Goal: Task Accomplishment & Management: Use online tool/utility

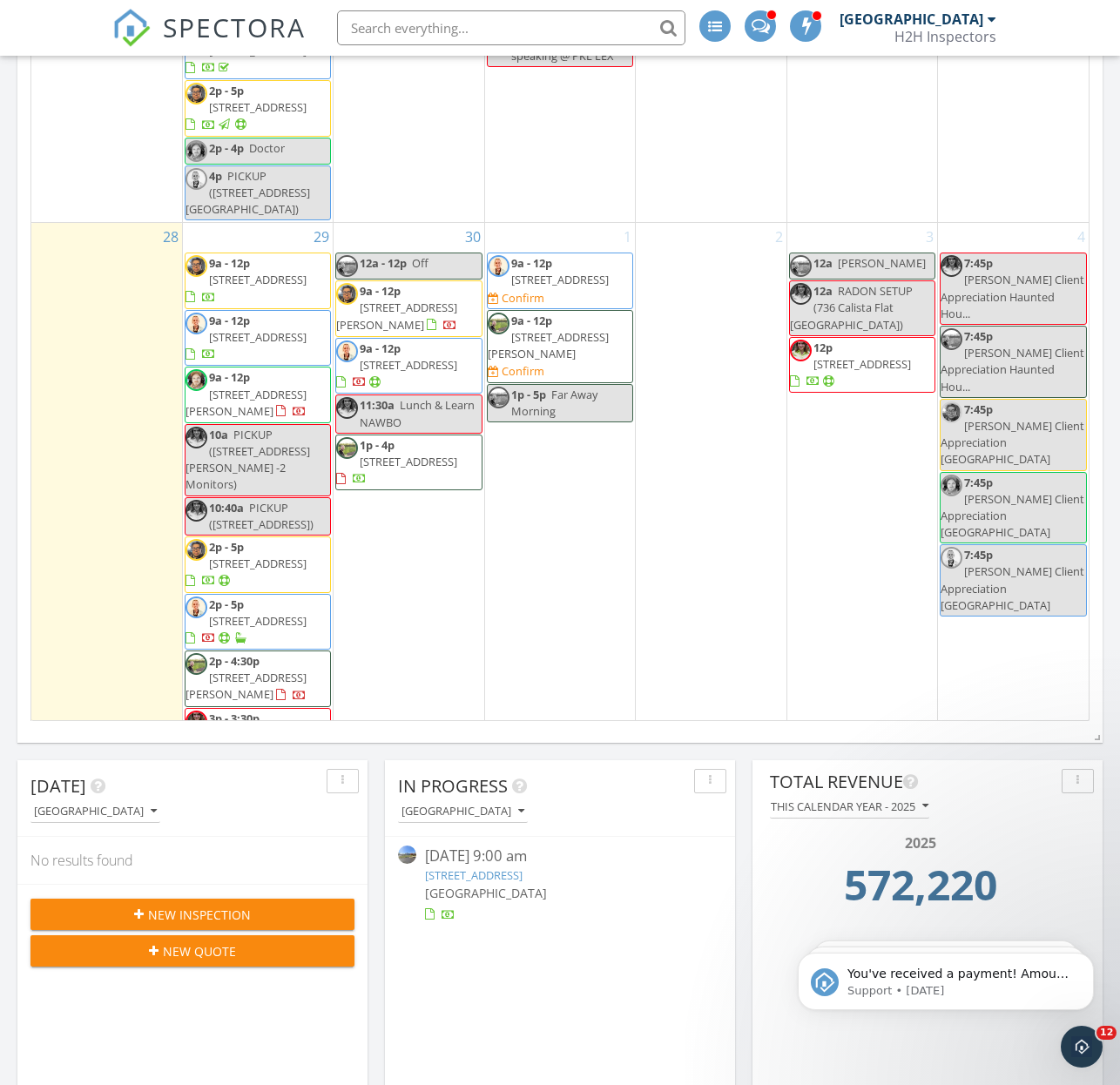
scroll to position [461, 0]
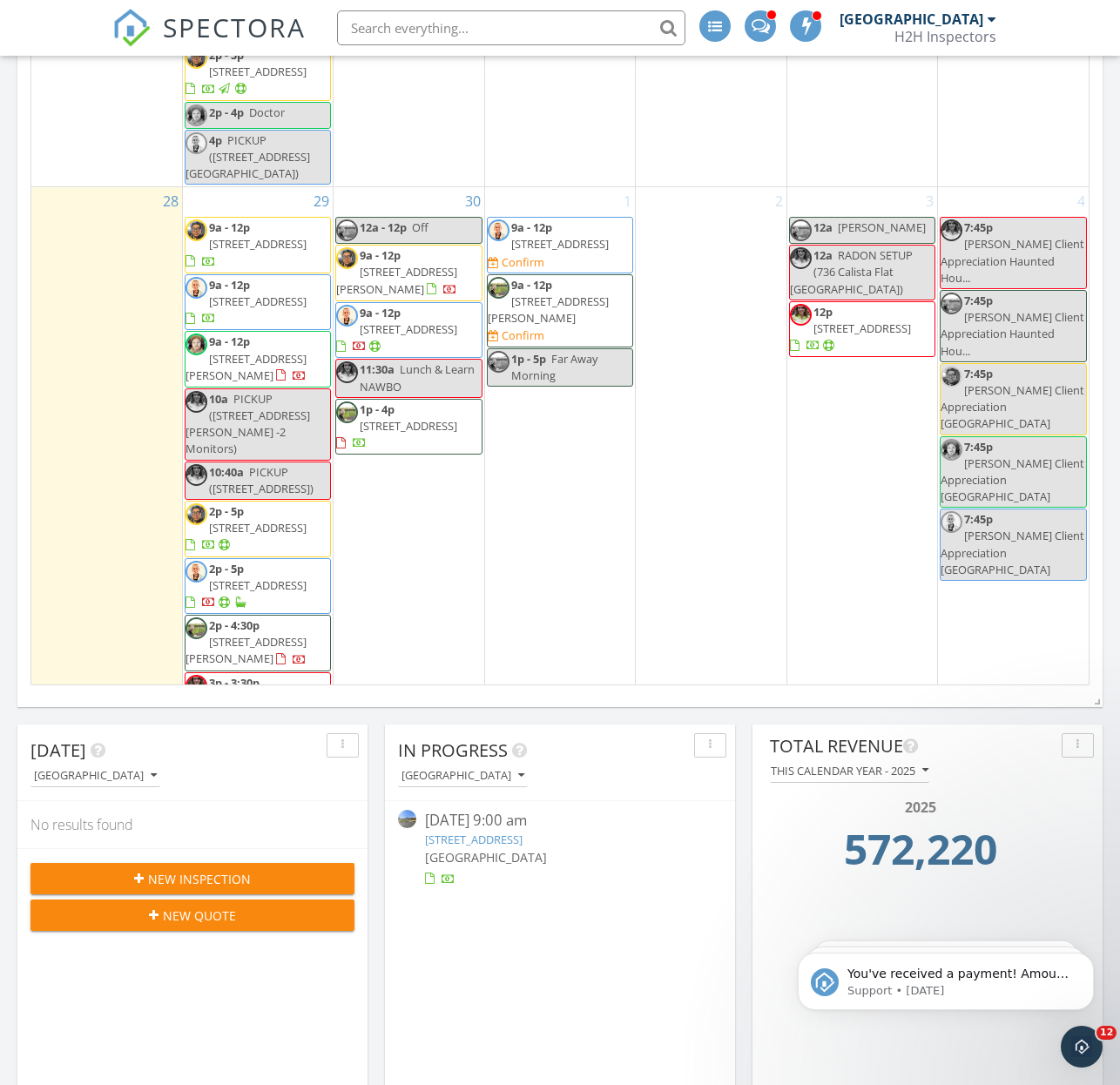
scroll to position [406, 0]
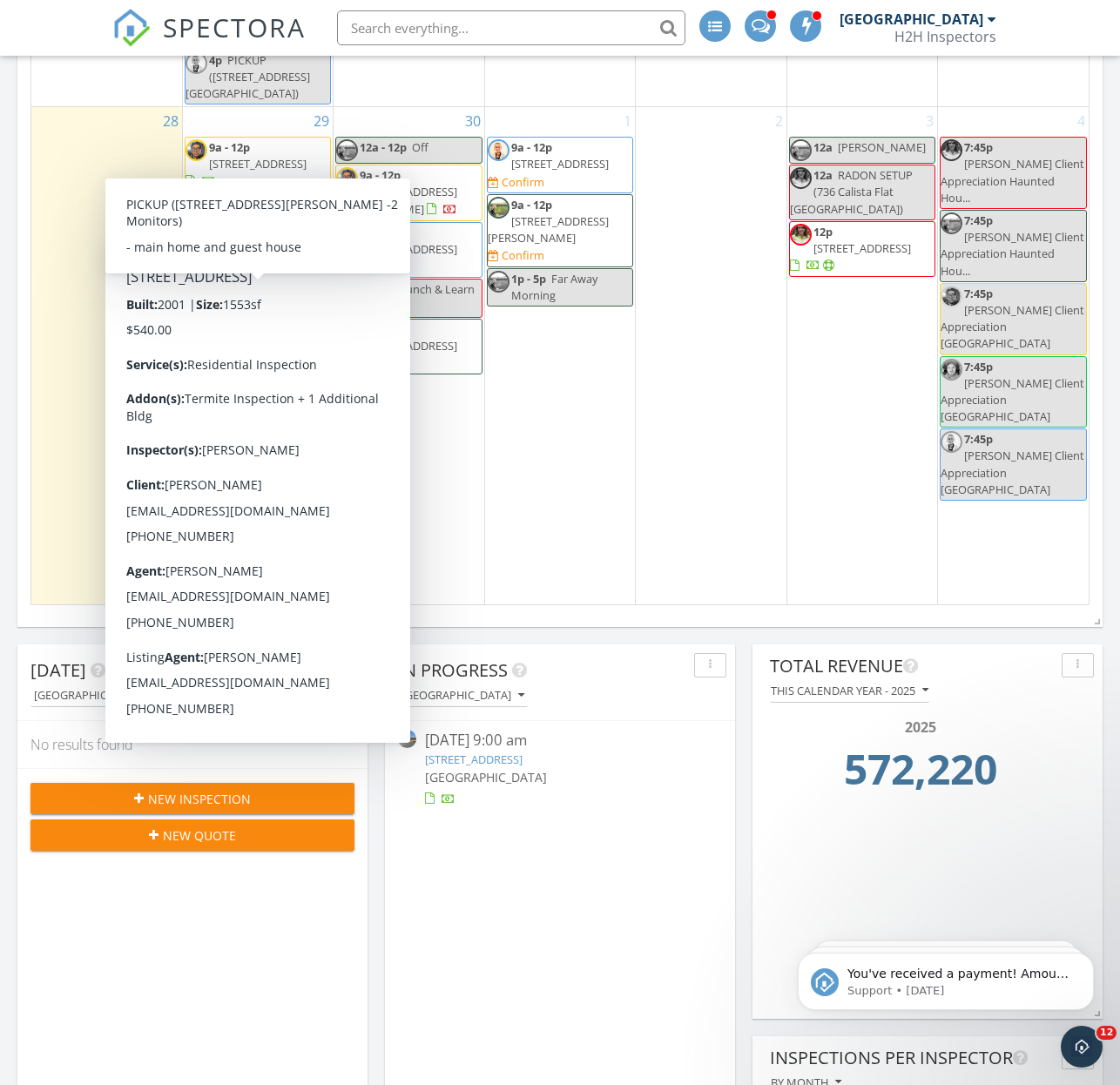
scroll to position [494, 0]
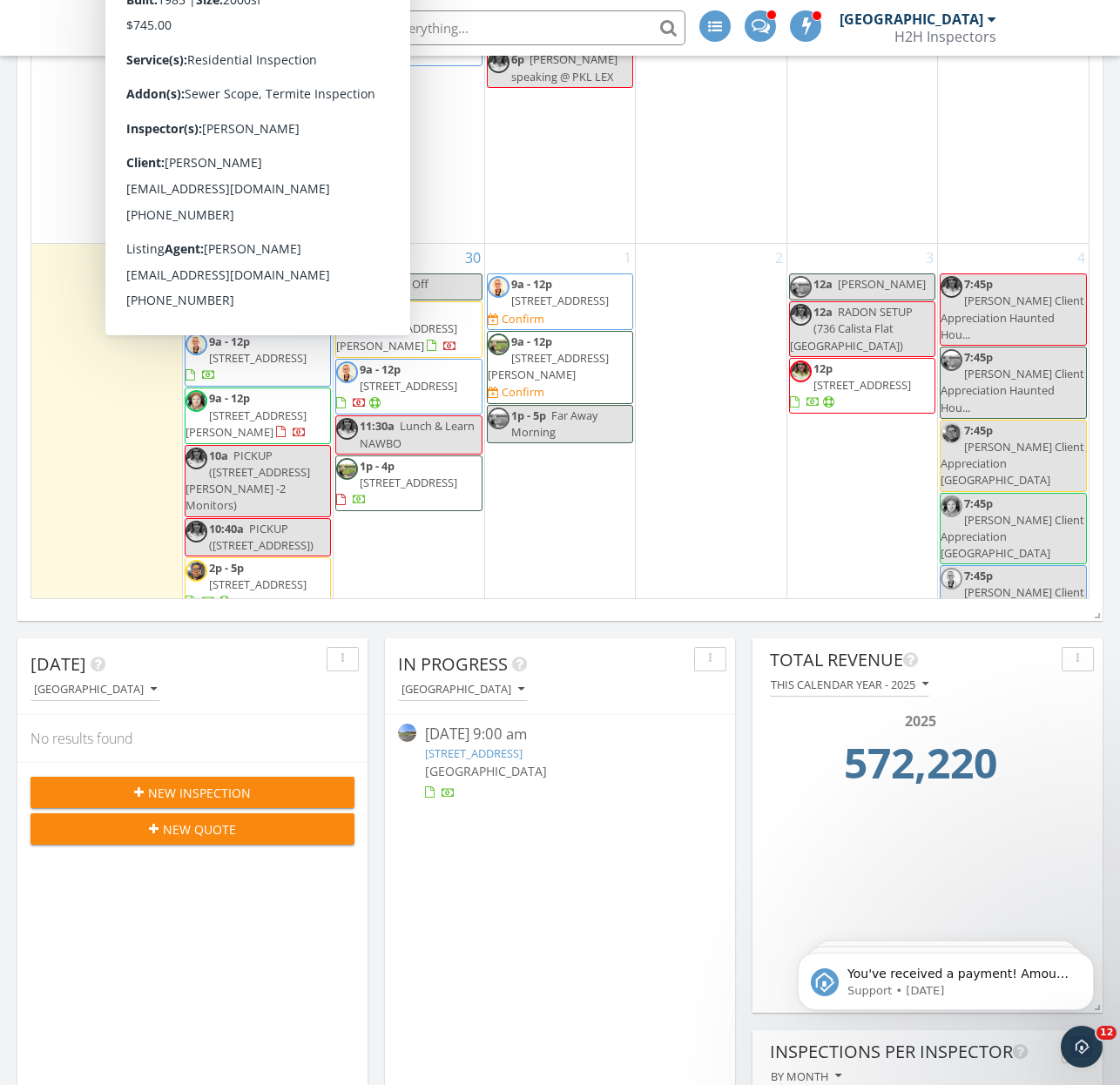
scroll to position [1759, 0]
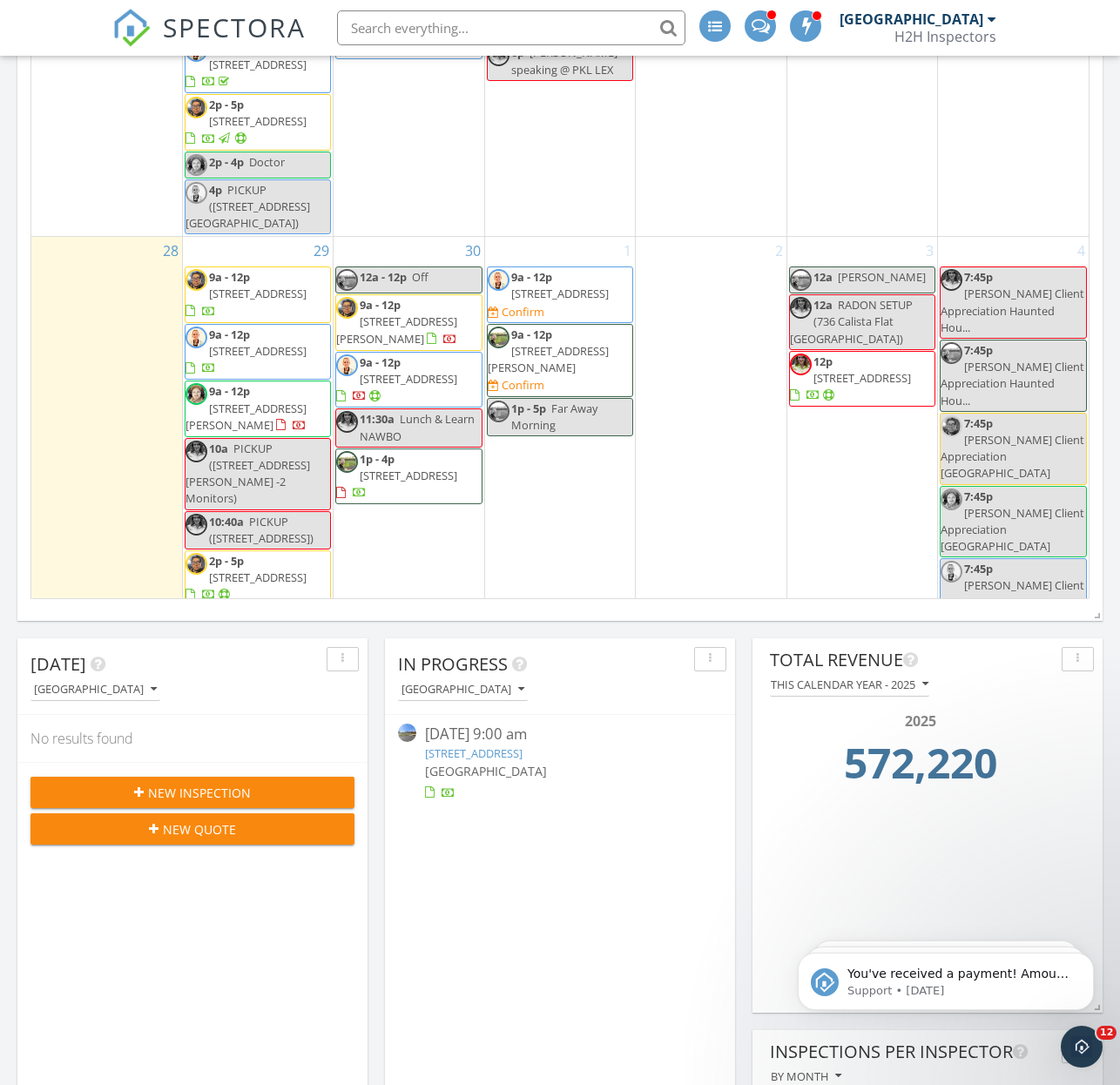
click at [258, 441] on span "PICKUP ([STREET_ADDRESS][PERSON_NAME] -2 Monitors)" at bounding box center [247, 474] width 125 height 66
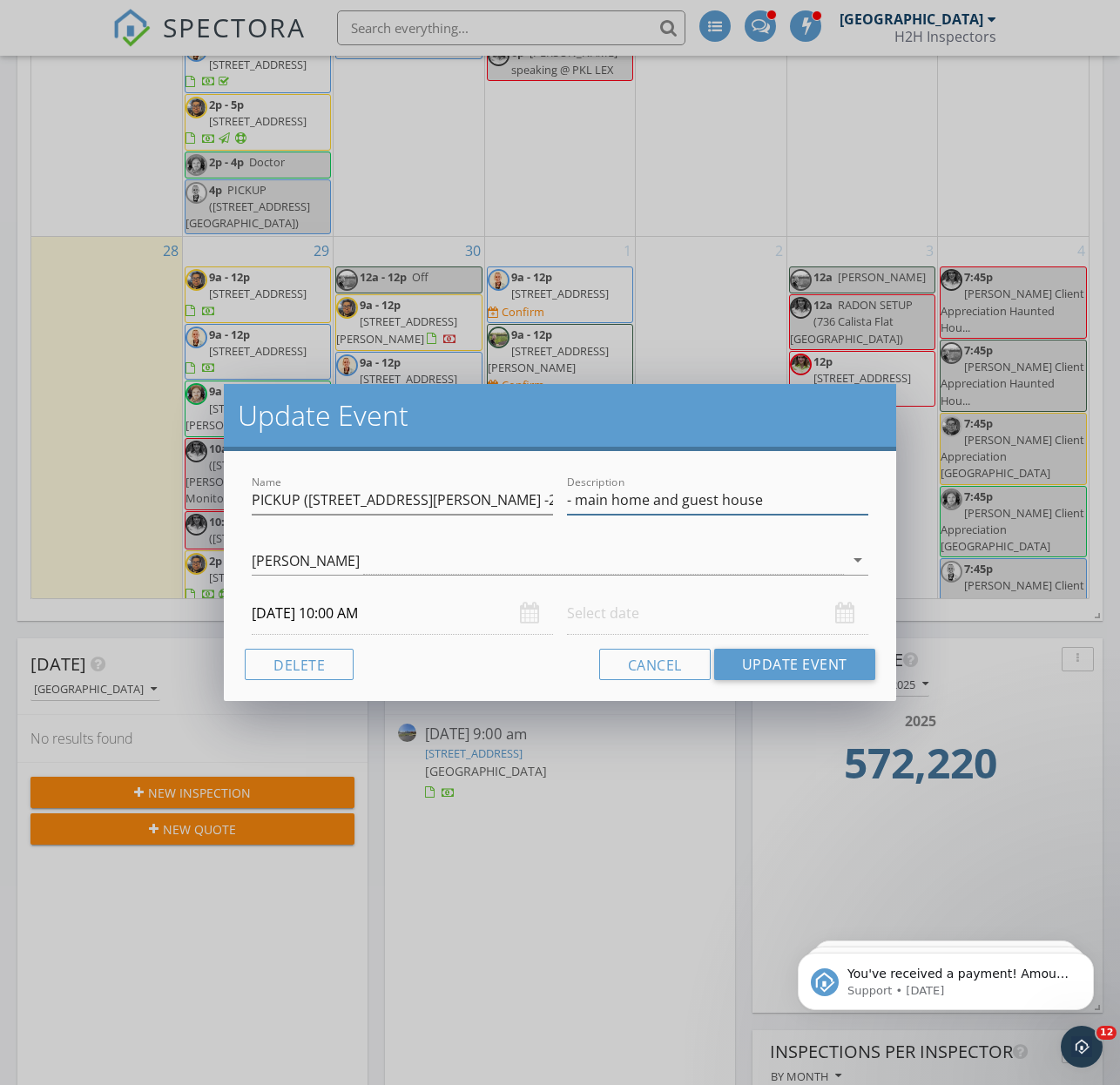
click at [784, 496] on input "- main home and guest house" at bounding box center [718, 500] width 302 height 29
click at [648, 675] on button "Cancel" at bounding box center [655, 664] width 112 height 31
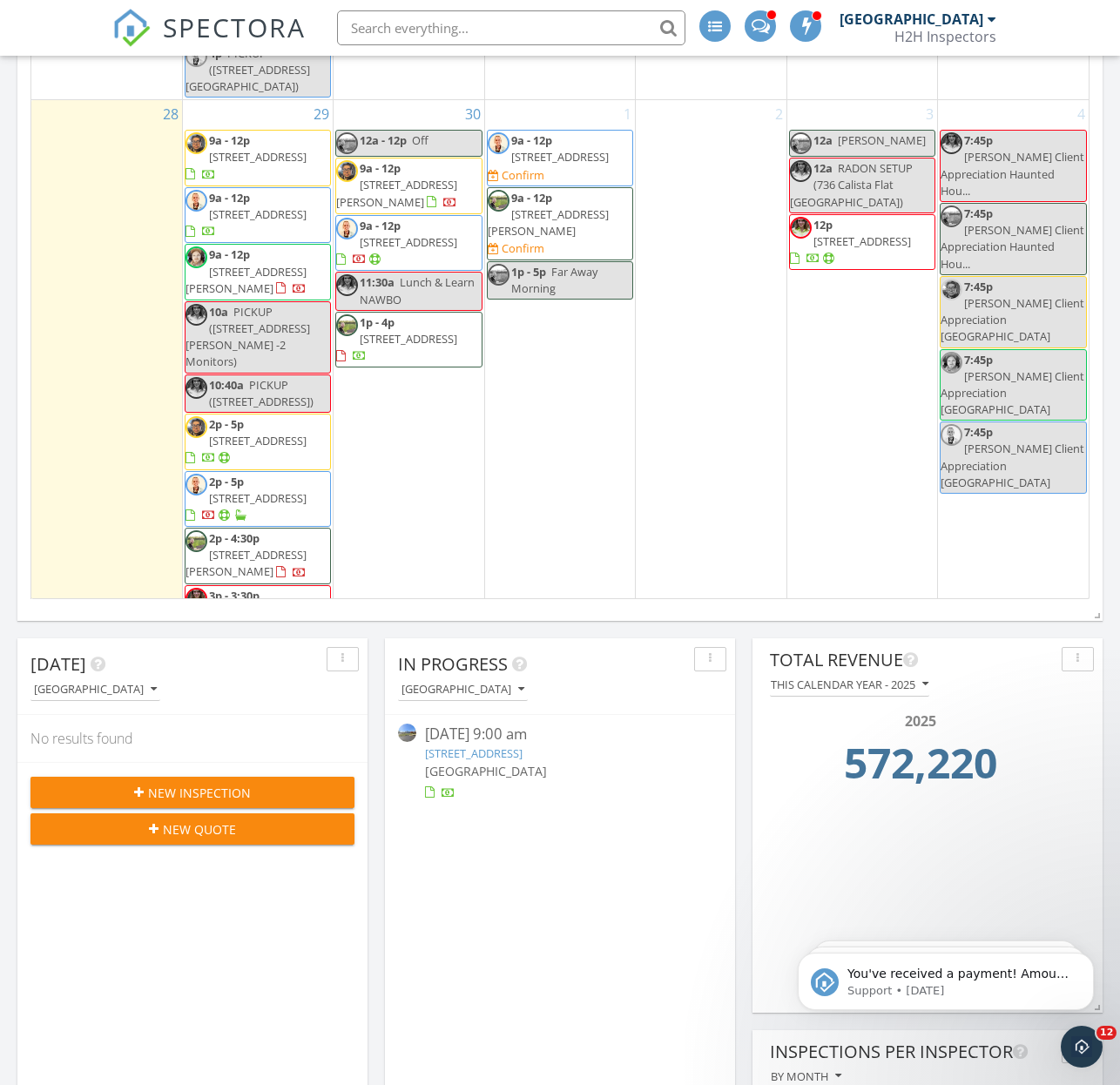
scroll to position [1895, 0]
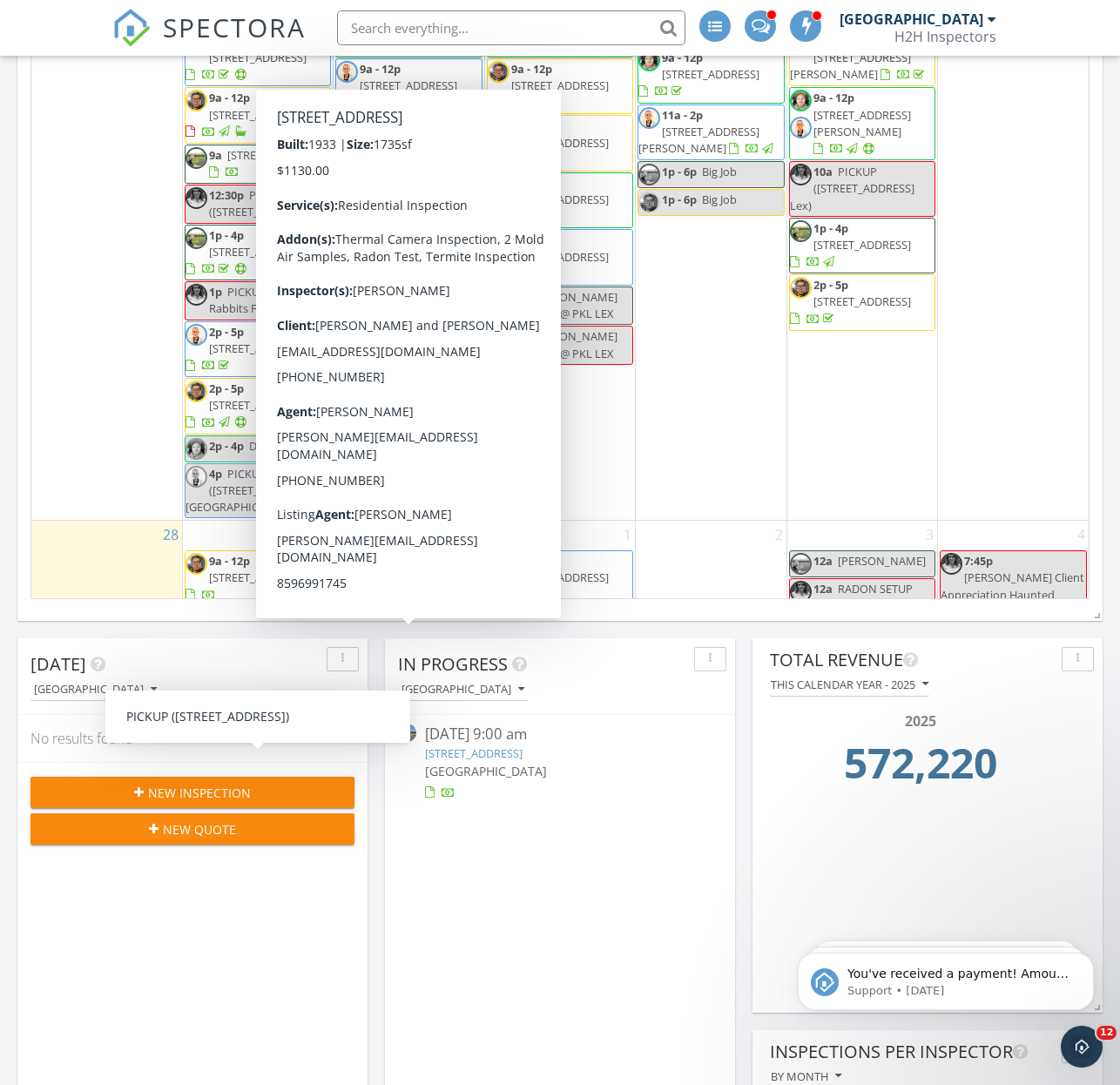
scroll to position [1472, 0]
